Goal: Task Accomplishment & Management: Complete application form

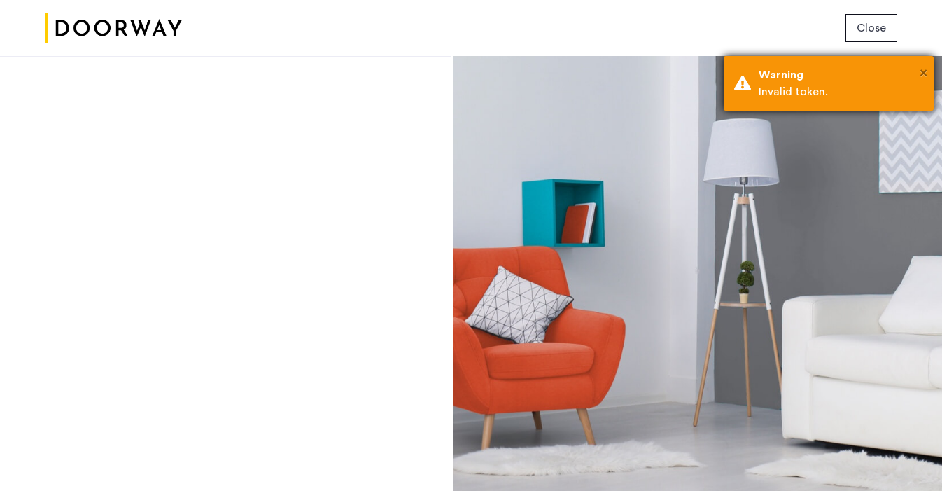
click at [926, 73] on span "×" at bounding box center [924, 73] width 8 height 14
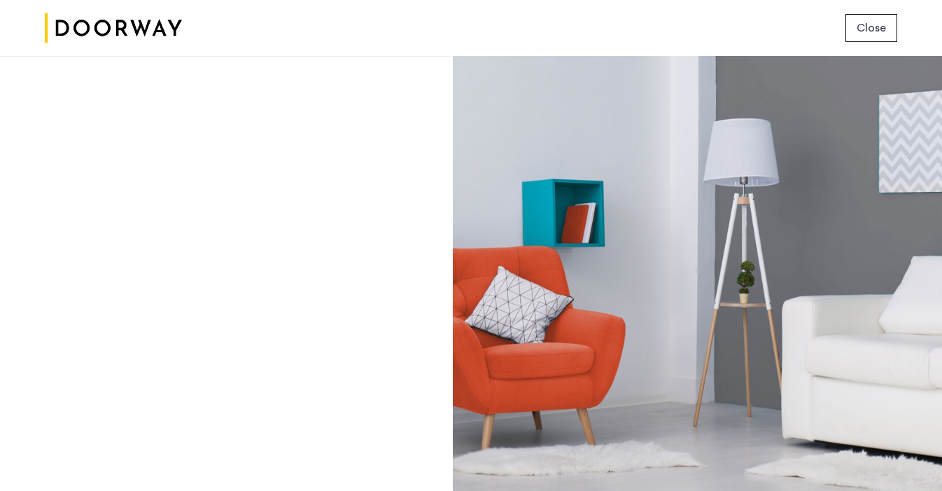
click at [866, 27] on span "Close" at bounding box center [871, 28] width 29 height 17
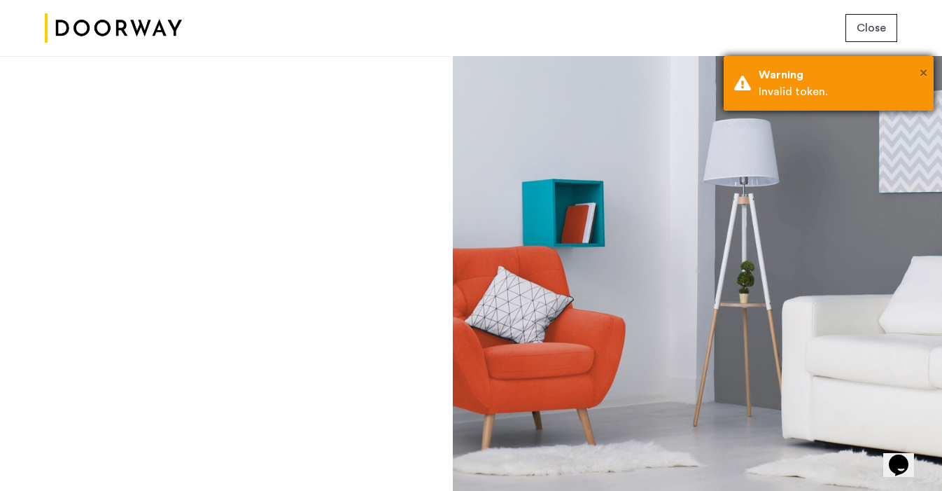
click at [923, 69] on span "×" at bounding box center [924, 73] width 8 height 14
